Goal: Navigation & Orientation: Find specific page/section

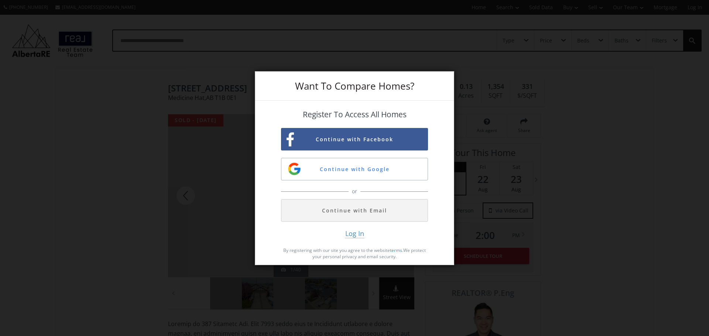
click at [113, 156] on div "Want To Compare Homes? Register To Access All Homes Continue with Facebook Cont…" at bounding box center [354, 168] width 709 height 336
click at [140, 236] on div "Want To Compare Homes? Register To Access All Homes Continue with Facebook Cont…" at bounding box center [354, 168] width 709 height 336
click at [150, 269] on div "Want To Compare Homes? Register To Access All Homes Continue with Facebook Cont…" at bounding box center [354, 168] width 709 height 336
click at [89, 122] on div "Want To Compare Homes? Register To Access All Homes Continue with Facebook Cont…" at bounding box center [354, 168] width 709 height 336
click at [449, 74] on div "Want To Compare Homes?" at bounding box center [354, 86] width 199 height 29
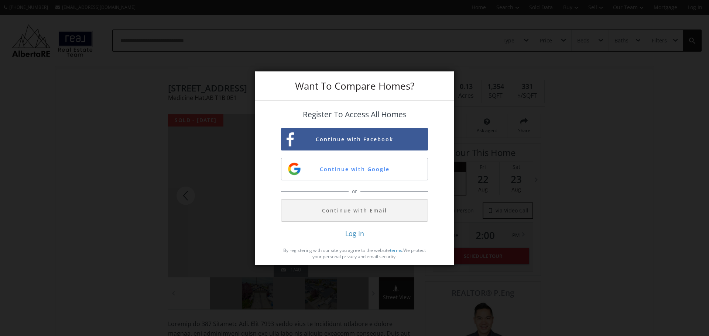
click at [629, 234] on div "Want To Compare Homes? Register To Access All Homes Continue with Facebook Cont…" at bounding box center [354, 168] width 709 height 336
